Goal: Task Accomplishment & Management: Manage account settings

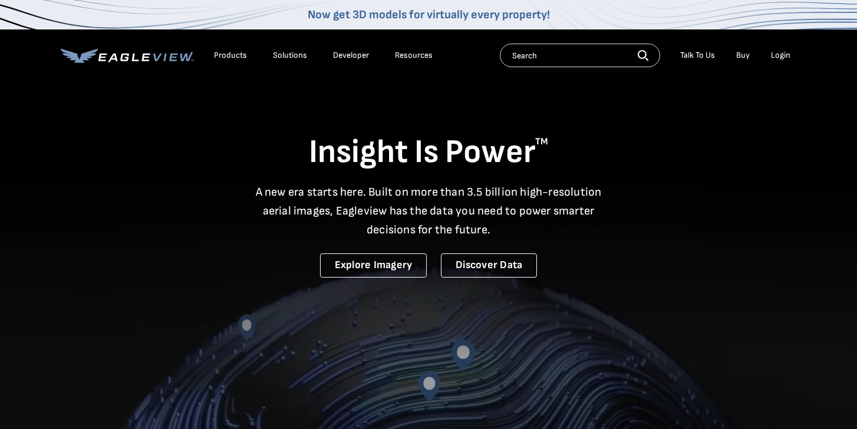
click at [783, 51] on div "Login" at bounding box center [780, 55] width 19 height 11
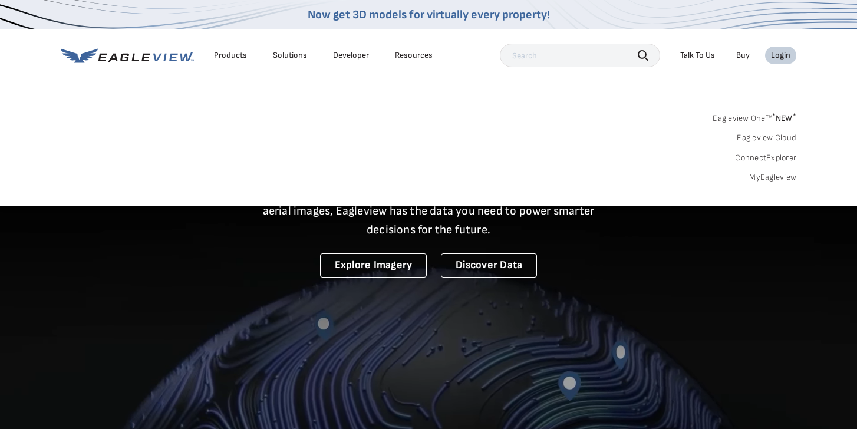
click at [782, 61] on li "Login" at bounding box center [780, 56] width 31 height 18
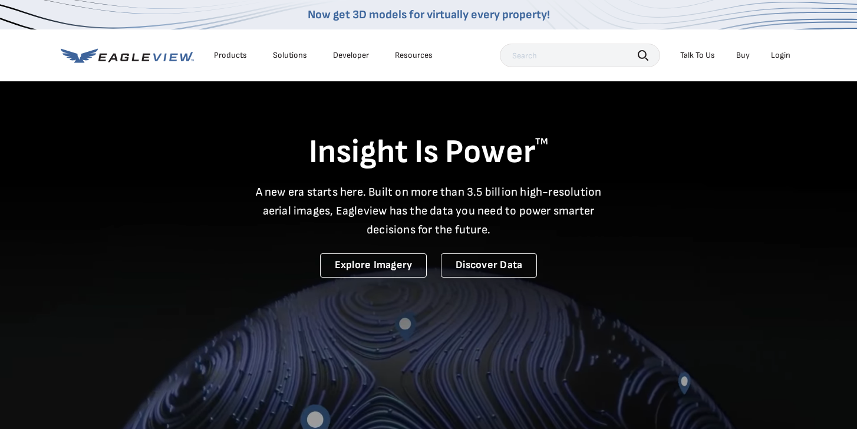
click at [782, 56] on div "Login" at bounding box center [780, 55] width 19 height 11
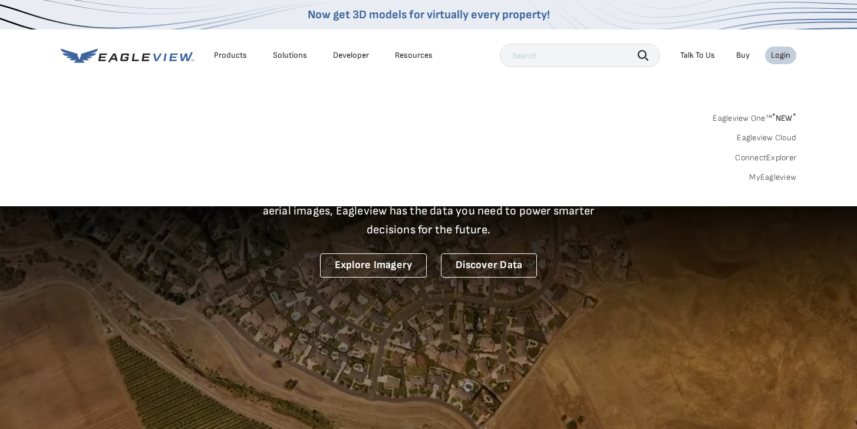
click at [781, 118] on span "* NEW *" at bounding box center [784, 118] width 24 height 10
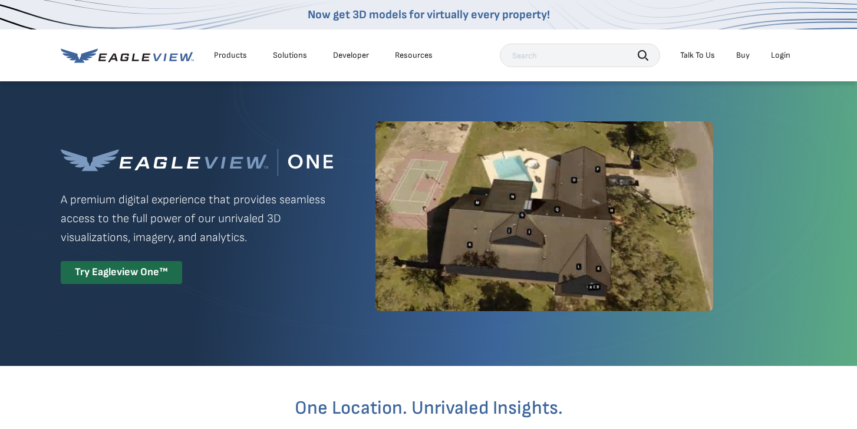
click at [782, 57] on div "Login" at bounding box center [780, 55] width 19 height 11
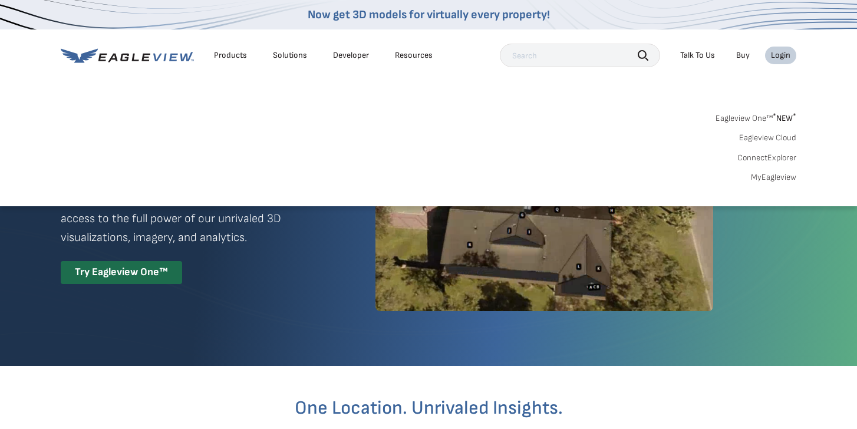
click at [783, 181] on link "MyEagleview" at bounding box center [773, 177] width 45 height 11
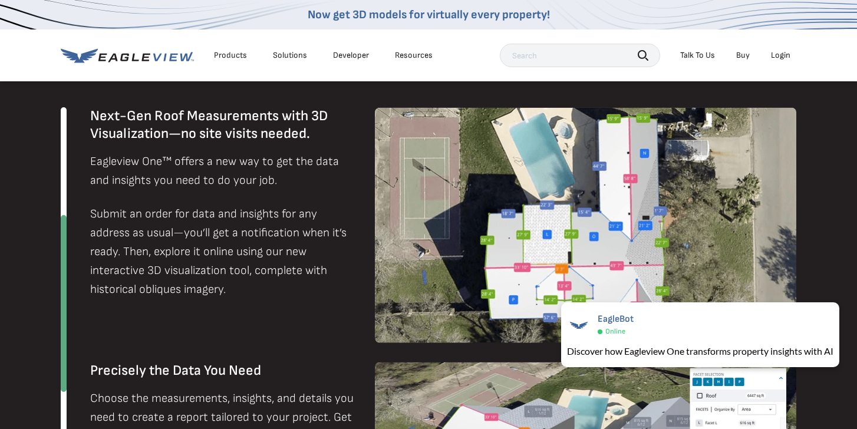
scroll to position [745, 0]
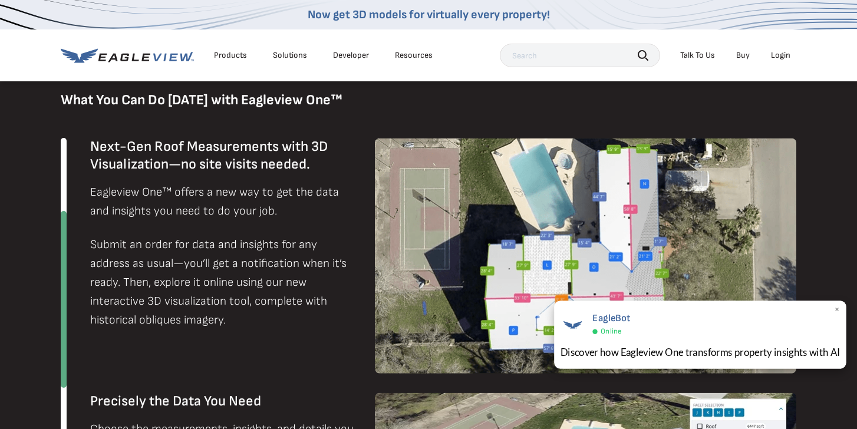
click at [838, 310] on span "×" at bounding box center [837, 310] width 6 height 12
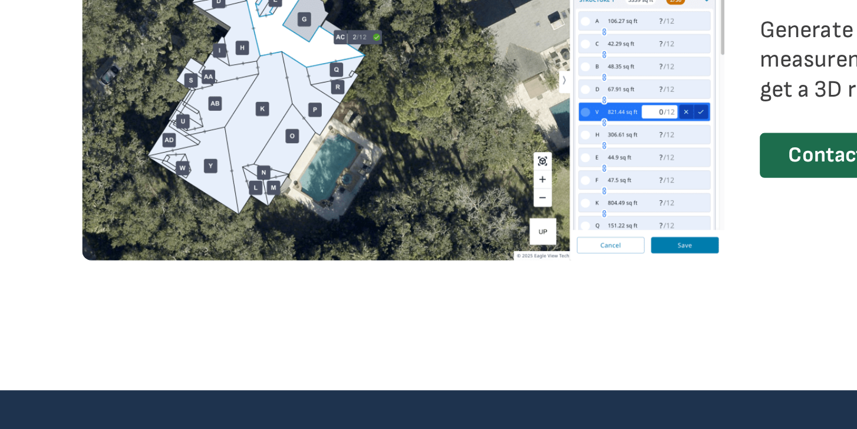
scroll to position [1732, 0]
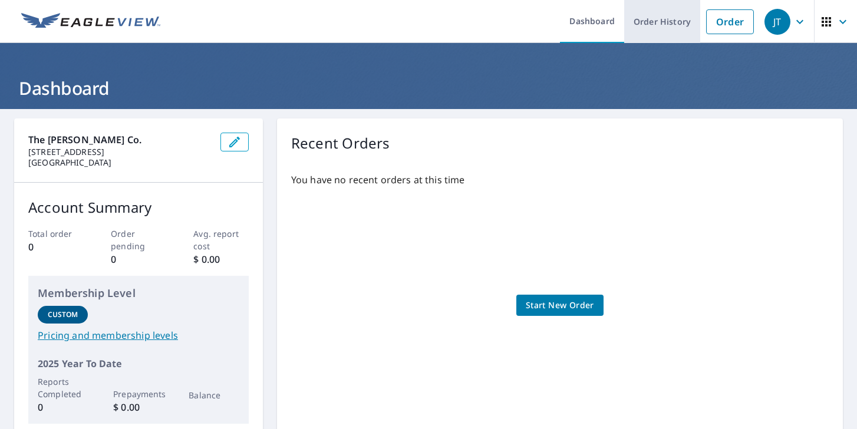
click at [667, 19] on link "Order History" at bounding box center [662, 21] width 76 height 43
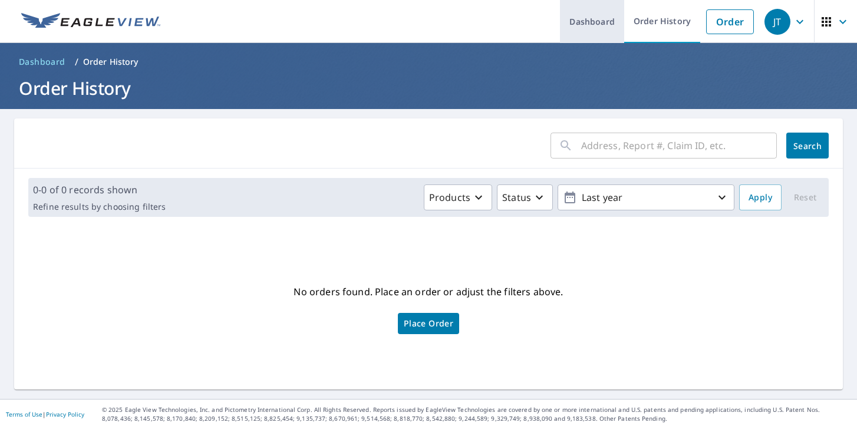
click at [595, 15] on link "Dashboard" at bounding box center [592, 21] width 64 height 43
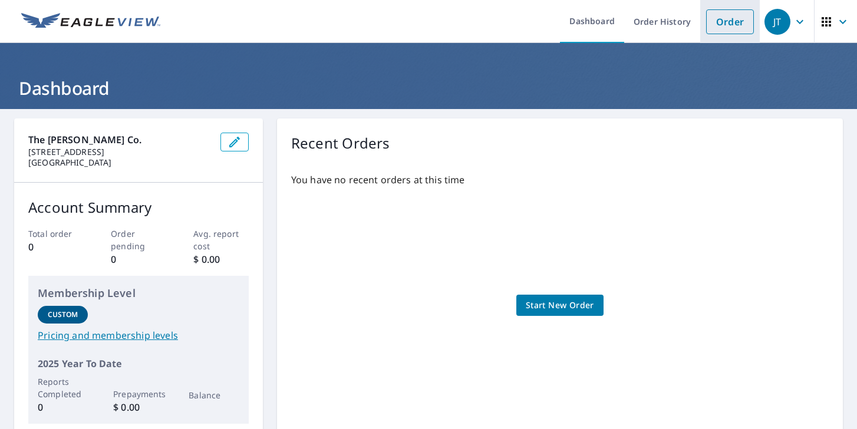
click at [732, 27] on link "Order" at bounding box center [730, 21] width 48 height 25
